Goal: Task Accomplishment & Management: Use online tool/utility

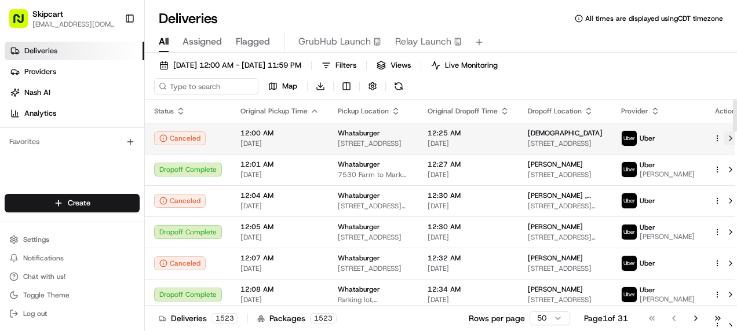
click at [724, 136] on button at bounding box center [731, 139] width 14 height 14
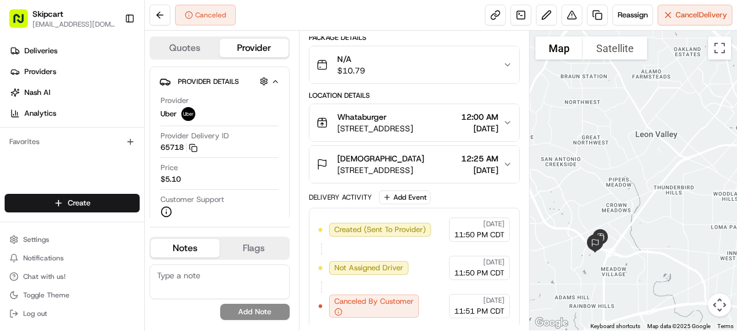
drag, startPoint x: 708, startPoint y: 181, endPoint x: 644, endPoint y: 243, distance: 88.5
click at [645, 247] on div at bounding box center [633, 181] width 207 height 300
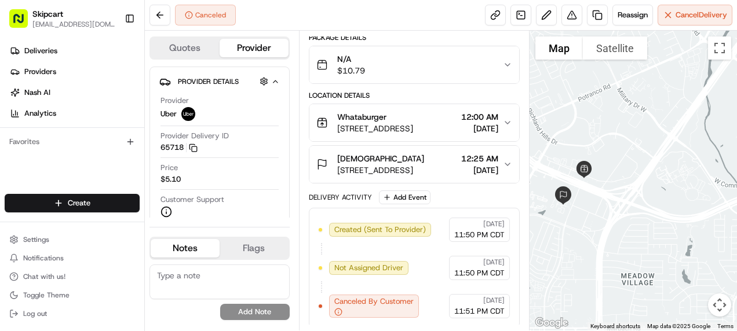
drag, startPoint x: 621, startPoint y: 201, endPoint x: 660, endPoint y: 145, distance: 67.8
click at [660, 145] on div at bounding box center [633, 181] width 207 height 300
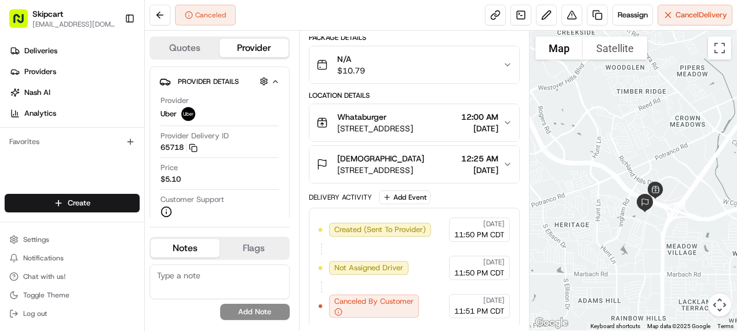
drag, startPoint x: 627, startPoint y: 215, endPoint x: 669, endPoint y: 214, distance: 41.7
click at [678, 220] on div at bounding box center [633, 181] width 207 height 300
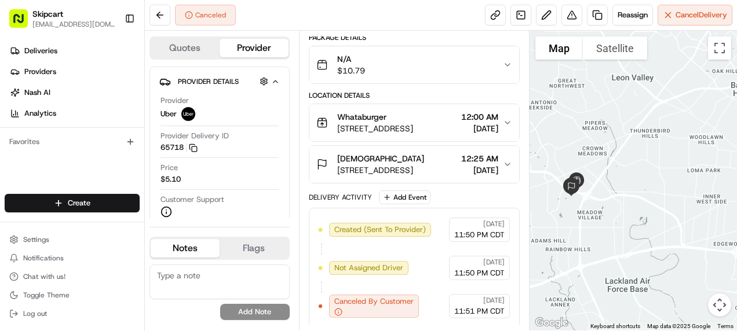
drag, startPoint x: 676, startPoint y: 236, endPoint x: 605, endPoint y: 202, distance: 78.8
click at [578, 212] on div at bounding box center [633, 181] width 207 height 300
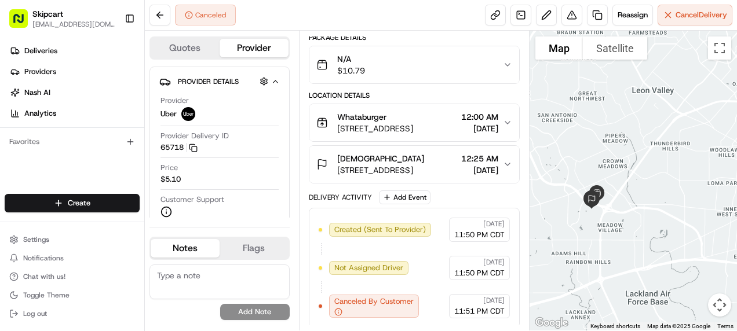
drag, startPoint x: 615, startPoint y: 205, endPoint x: 631, endPoint y: 213, distance: 17.9
click at [631, 213] on div at bounding box center [633, 181] width 207 height 300
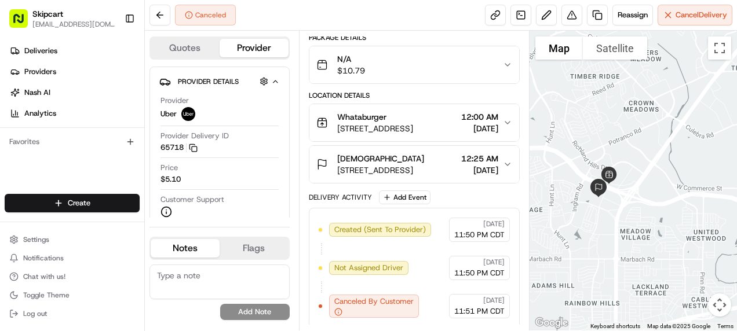
drag, startPoint x: 598, startPoint y: 199, endPoint x: 678, endPoint y: 166, distance: 86.3
click at [686, 159] on div at bounding box center [633, 181] width 207 height 300
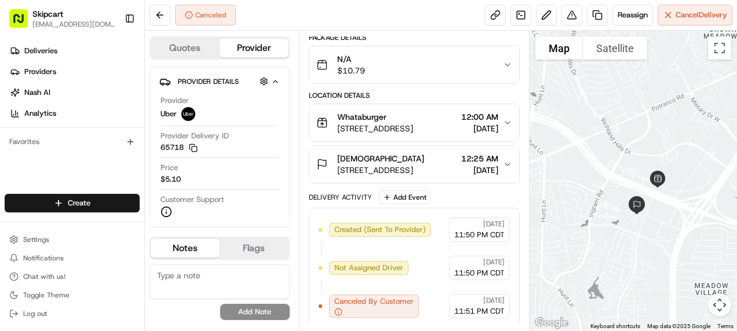
drag, startPoint x: 673, startPoint y: 155, endPoint x: 681, endPoint y: 206, distance: 51.6
click at [682, 206] on div at bounding box center [633, 181] width 207 height 300
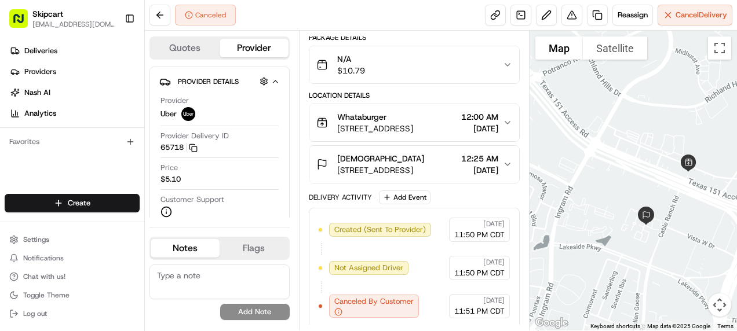
drag, startPoint x: 652, startPoint y: 202, endPoint x: 708, endPoint y: 210, distance: 56.9
click at [708, 210] on div at bounding box center [633, 181] width 207 height 300
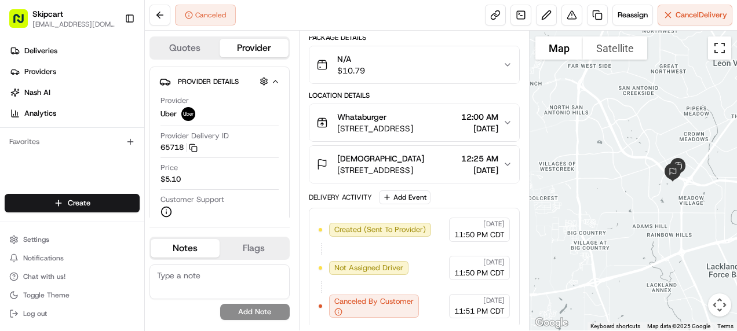
drag, startPoint x: 719, startPoint y: 52, endPoint x: 721, endPoint y: 112, distance: 60.3
click at [719, 52] on button "Toggle fullscreen view" at bounding box center [719, 48] width 23 height 23
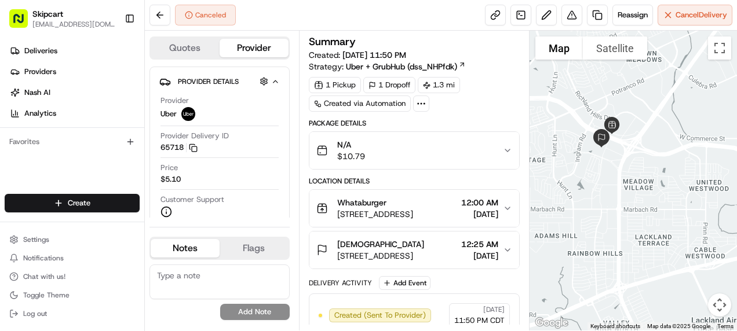
drag, startPoint x: 657, startPoint y: 163, endPoint x: 553, endPoint y: 132, distance: 108.5
click at [548, 130] on div at bounding box center [633, 181] width 207 height 300
